Goal: Check status: Check status

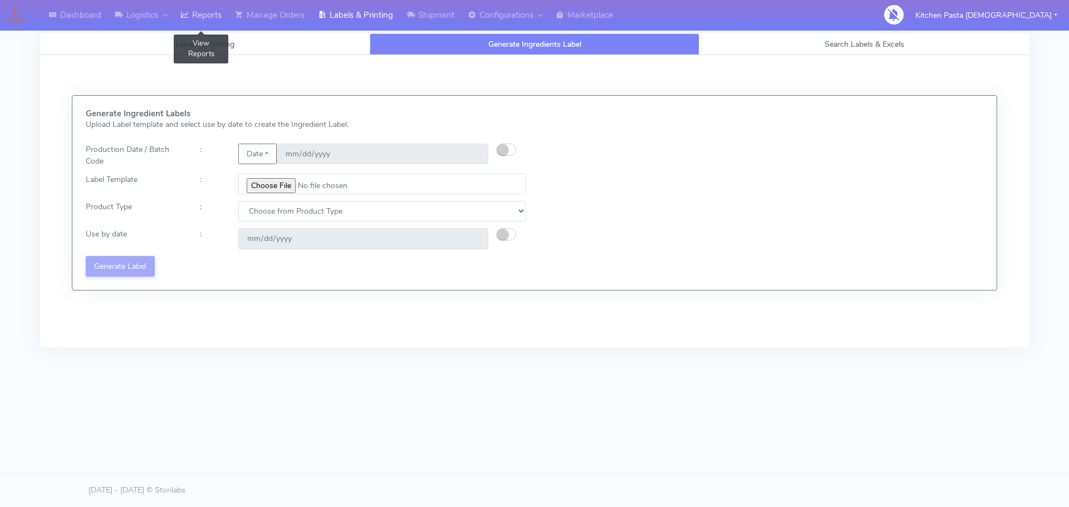
click at [210, 23] on link "Reports" at bounding box center [201, 15] width 55 height 31
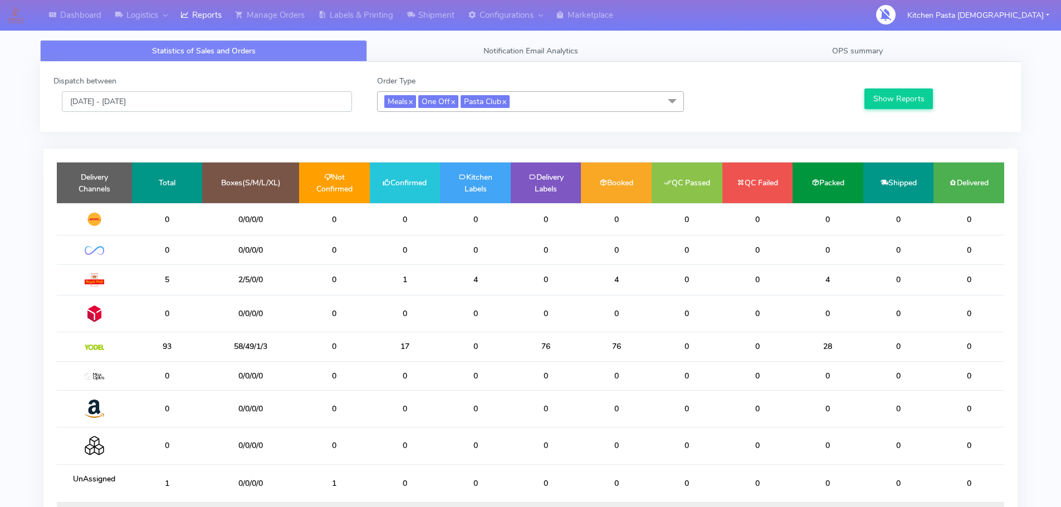
click at [181, 105] on input "[DATE] - [DATE]" at bounding box center [207, 101] width 290 height 21
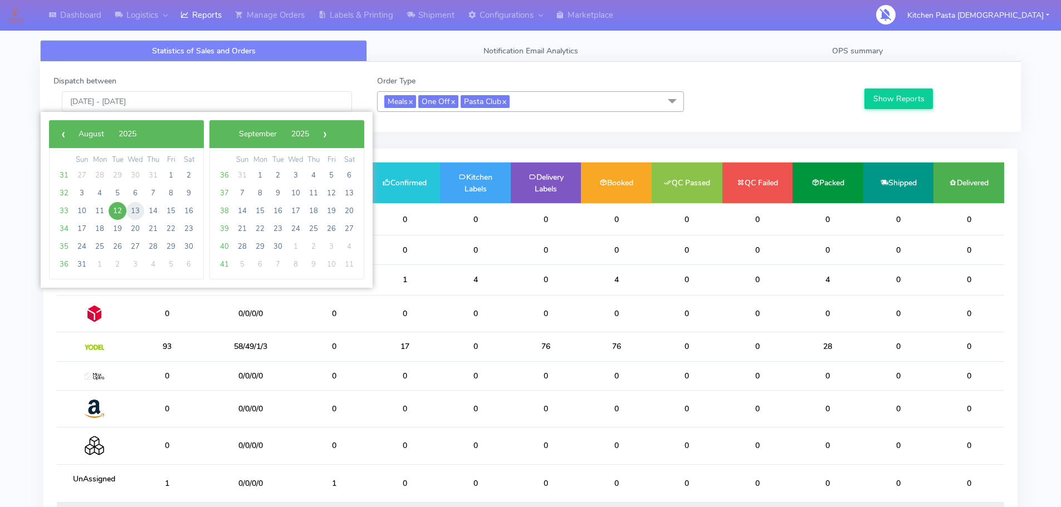
click at [140, 215] on span "13" at bounding box center [135, 211] width 18 height 18
type input "[DATE] - [DATE]"
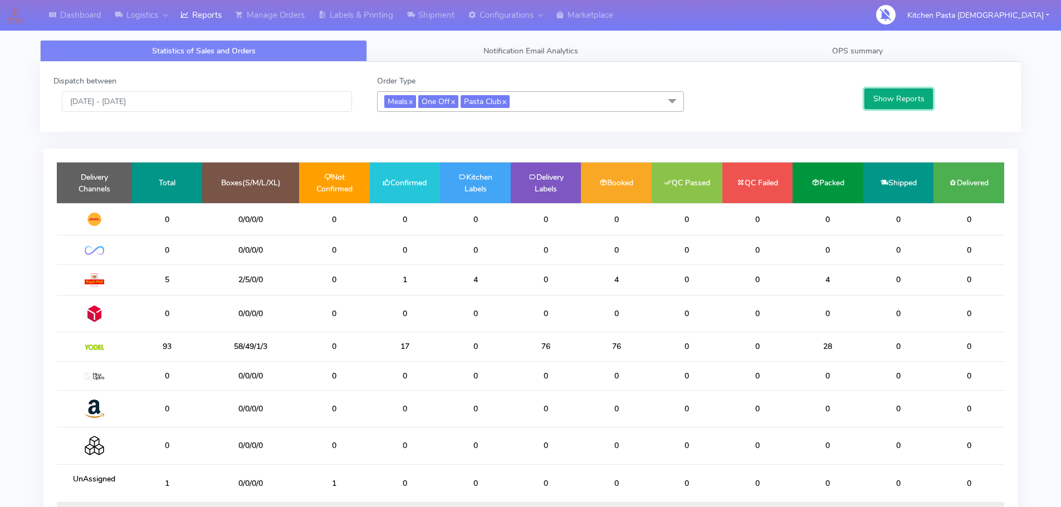
click at [910, 100] on button "Show Reports" at bounding box center [898, 99] width 68 height 21
